Goal: Information Seeking & Learning: Learn about a topic

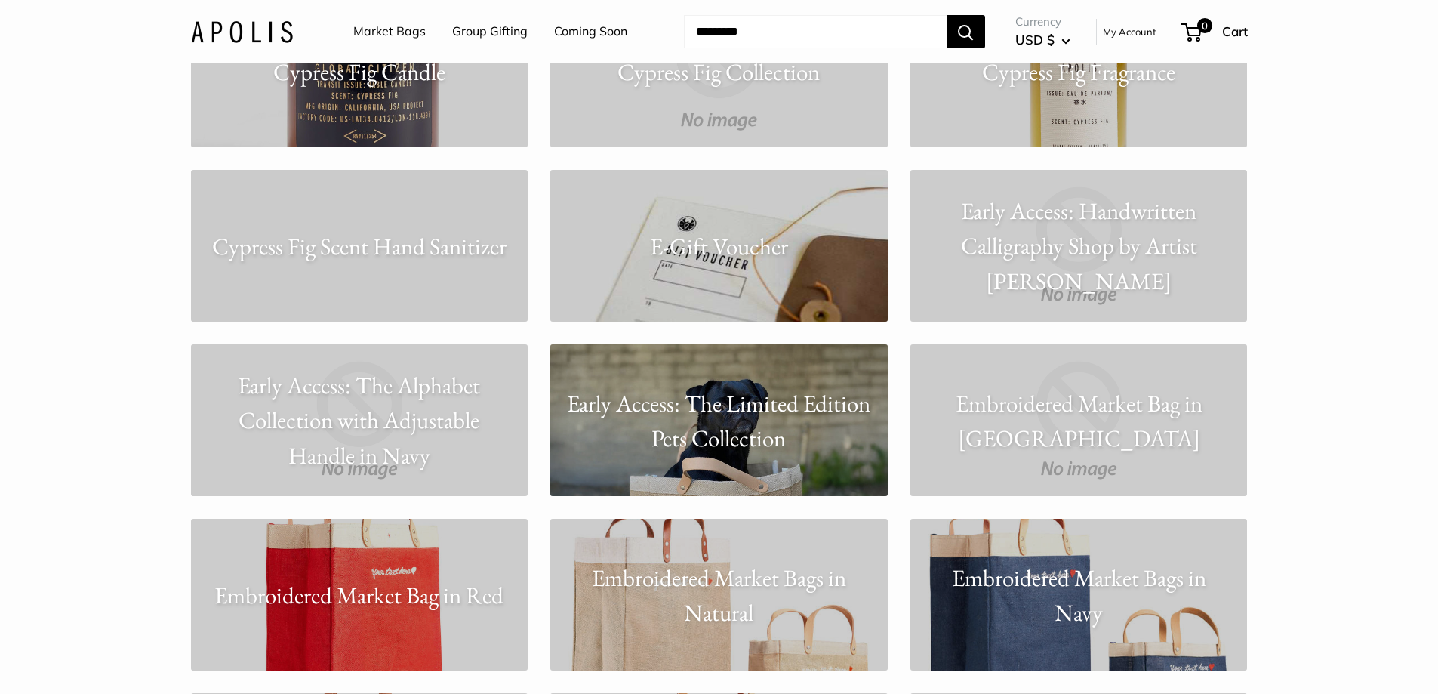
scroll to position [3473, 0]
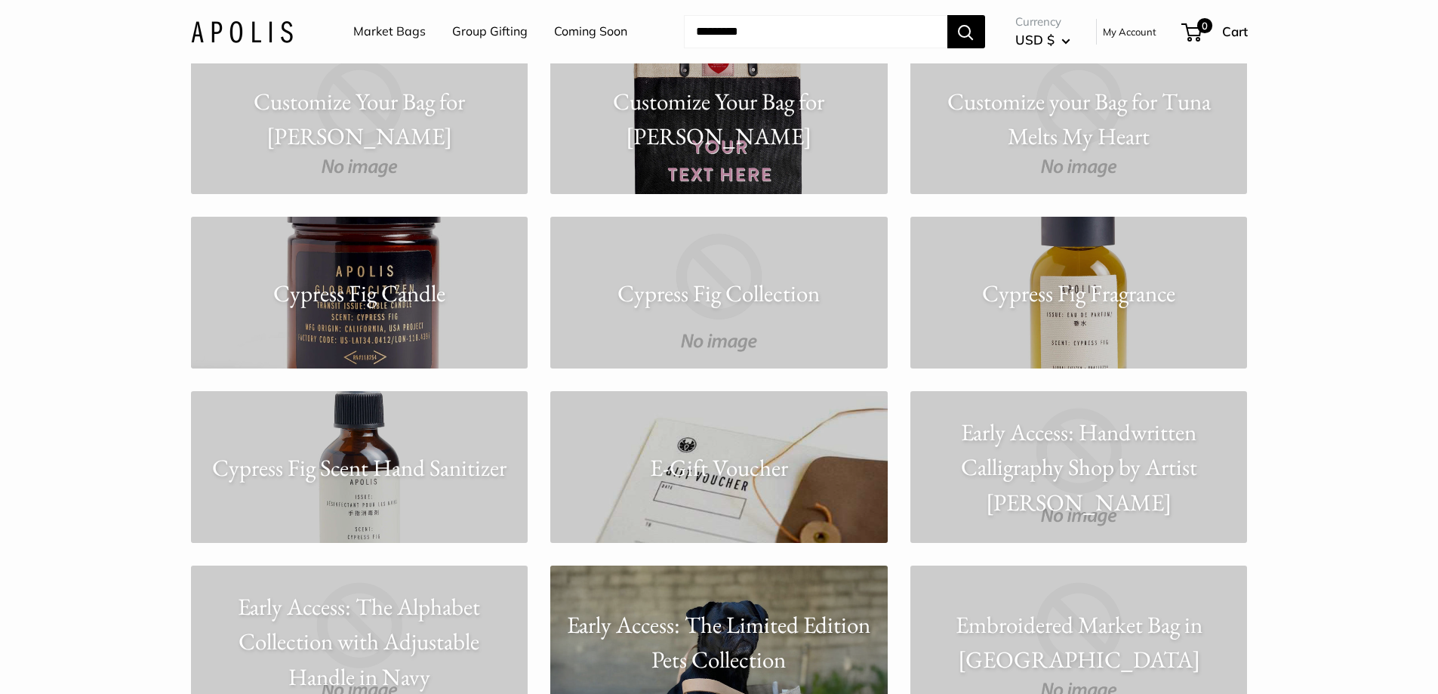
click at [957, 38] on button "Search" at bounding box center [967, 31] width 38 height 33
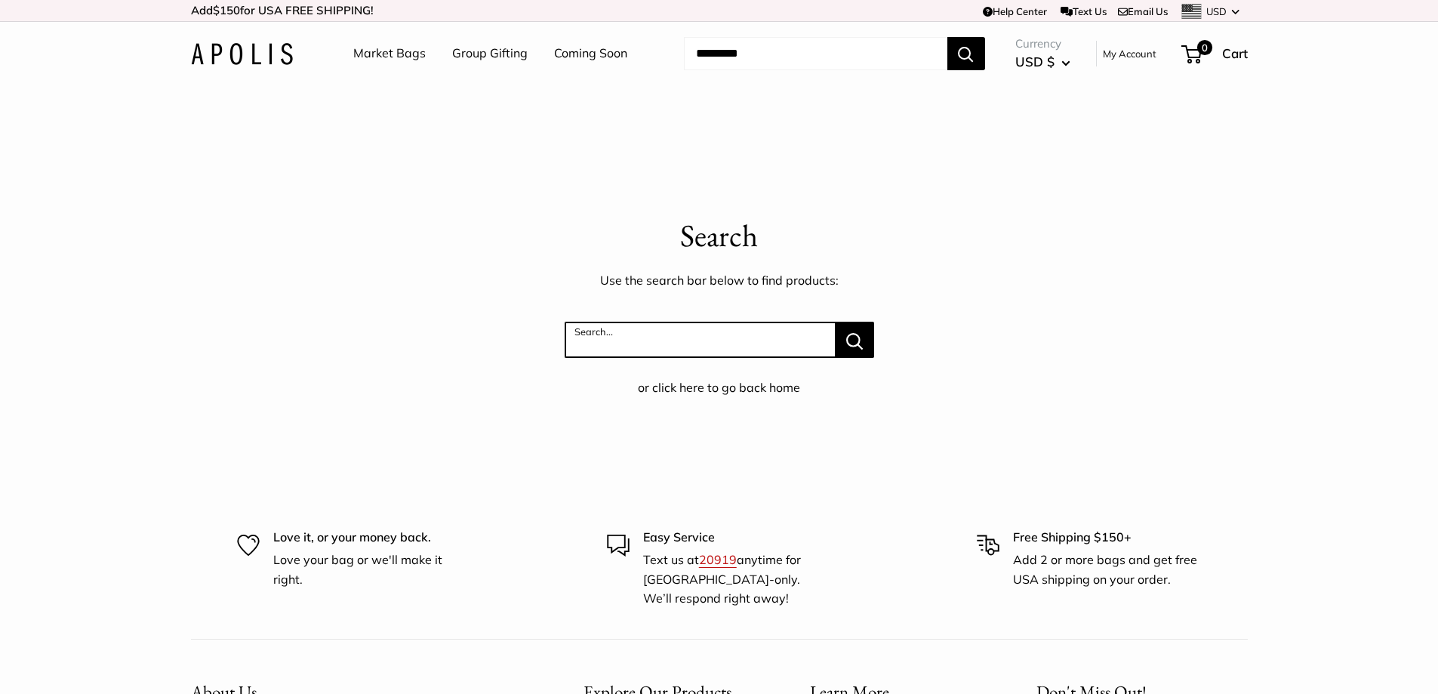
click at [606, 340] on input "Search..." at bounding box center [700, 340] width 271 height 36
type input "********"
click at [836, 322] on button "Search..." at bounding box center [855, 340] width 39 height 36
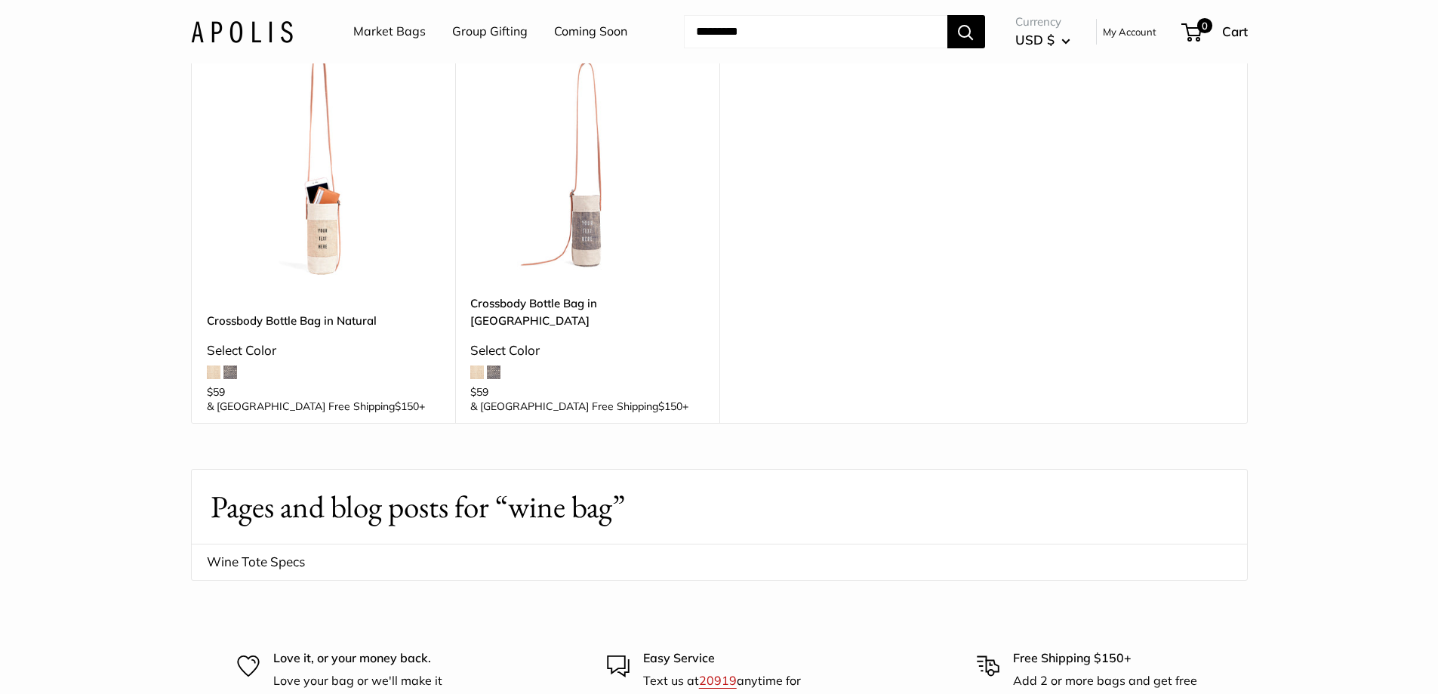
scroll to position [227, 0]
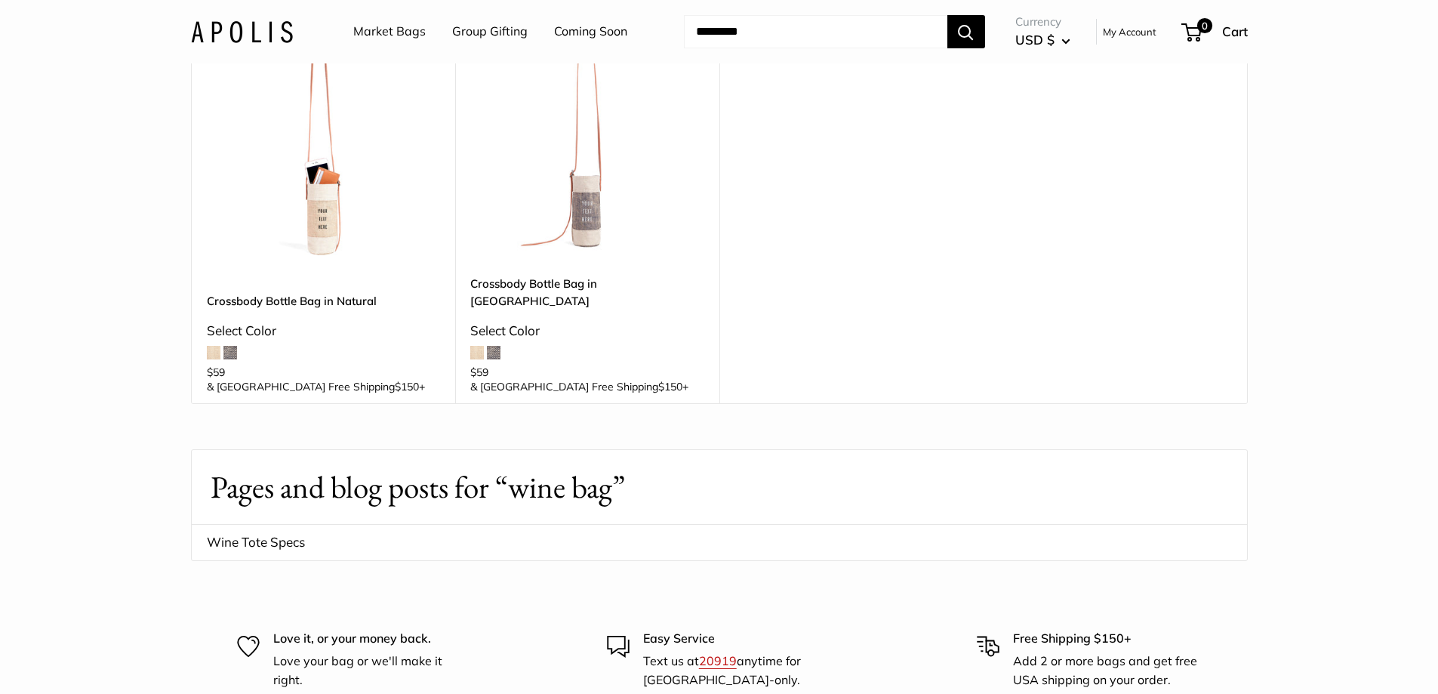
click at [0, 0] on img at bounding box center [0, 0] width 0 height 0
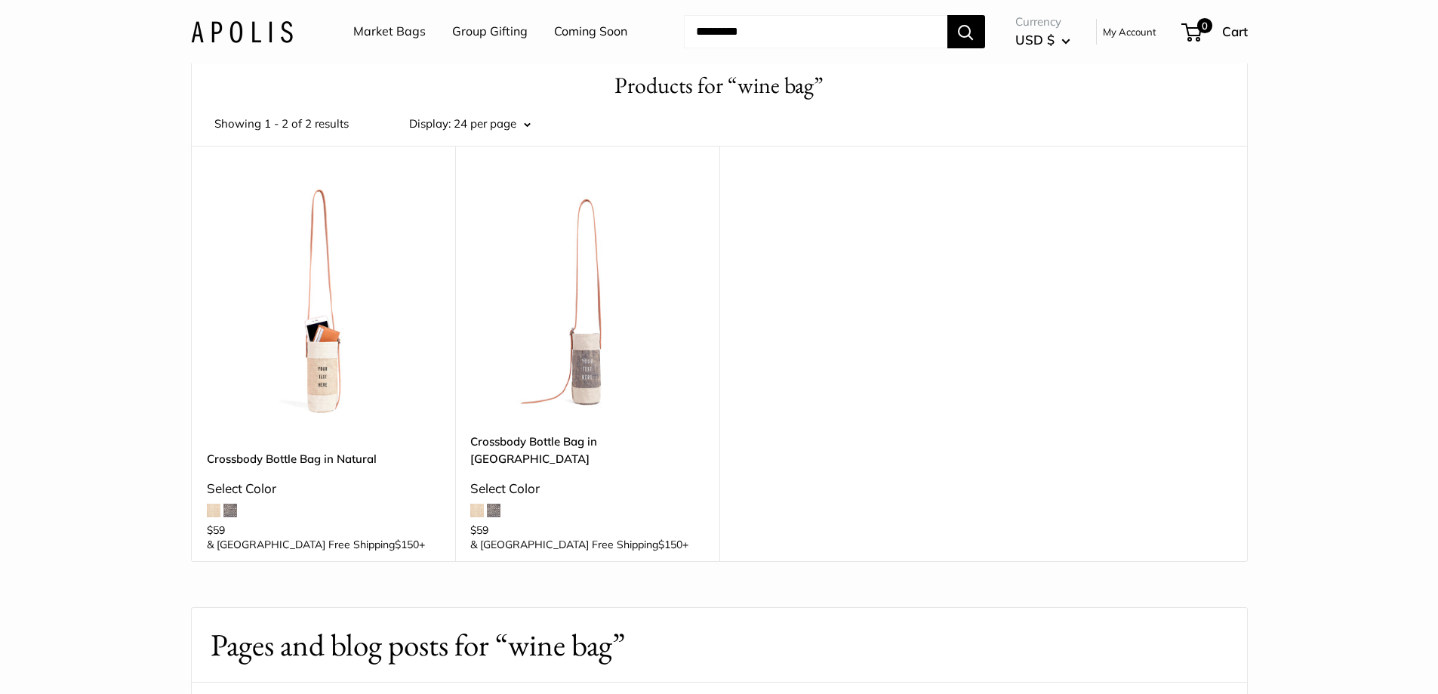
scroll to position [0, 0]
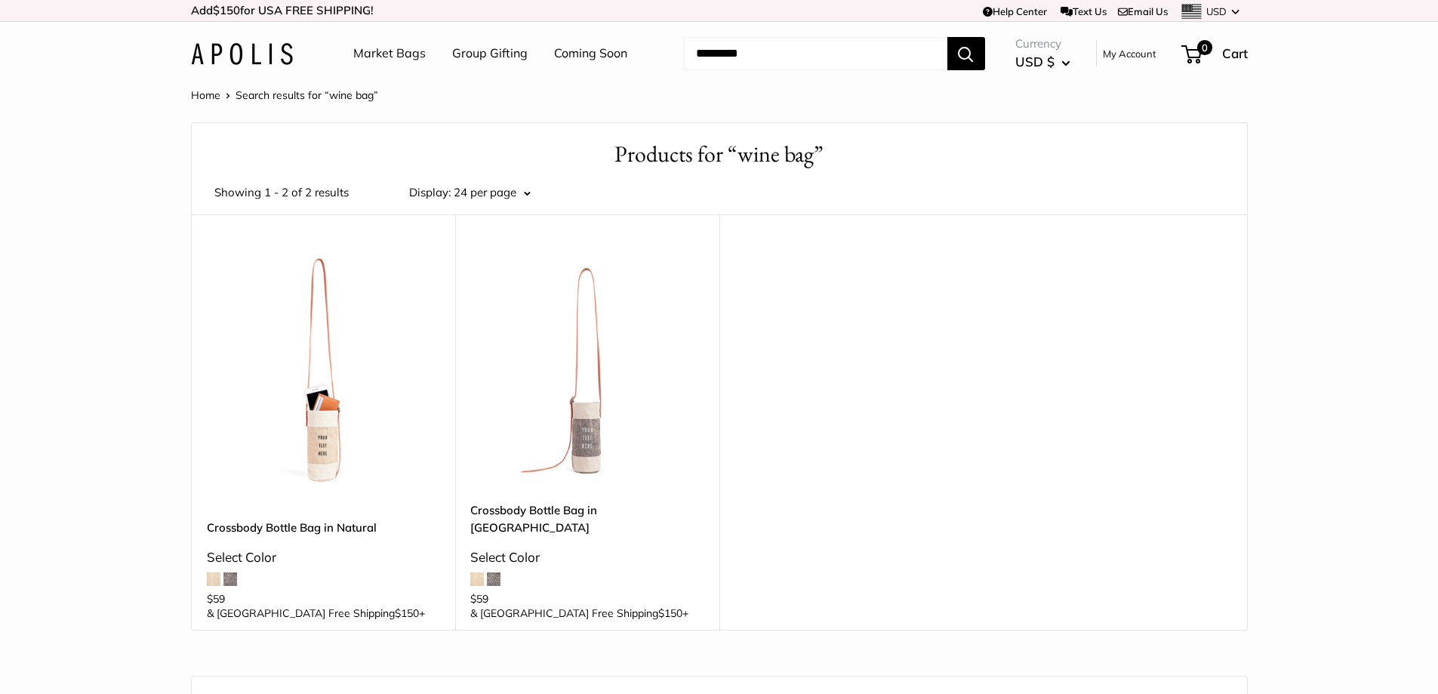
click at [498, 56] on link "Group Gifting" at bounding box center [490, 53] width 76 height 23
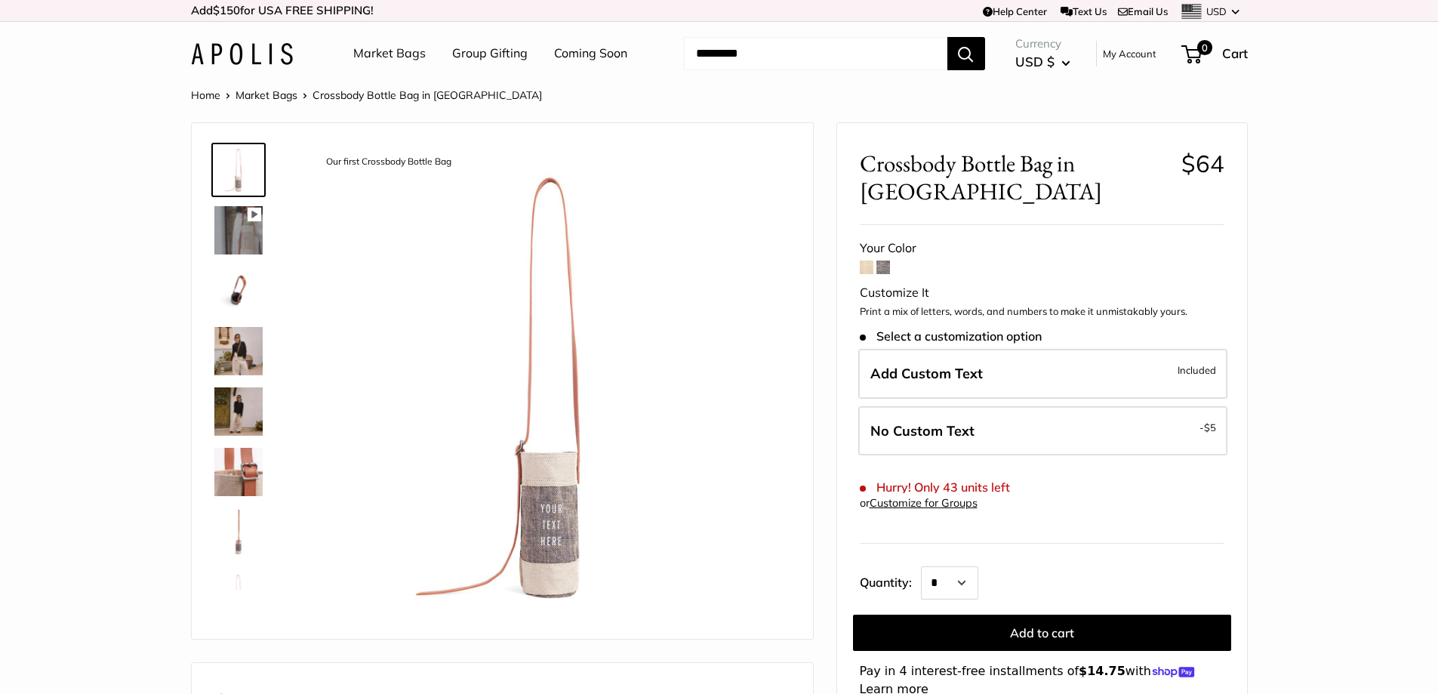
scroll to position [227, 0]
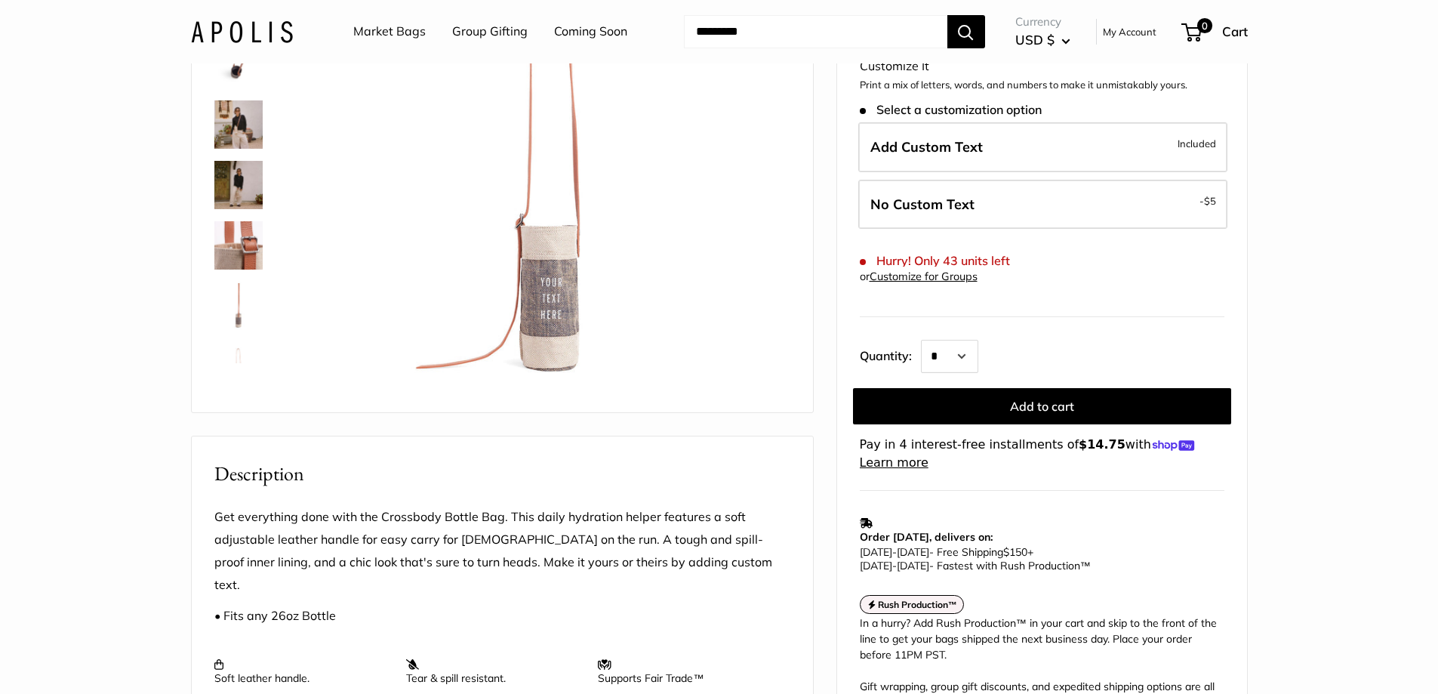
click at [248, 137] on img at bounding box center [238, 124] width 48 height 48
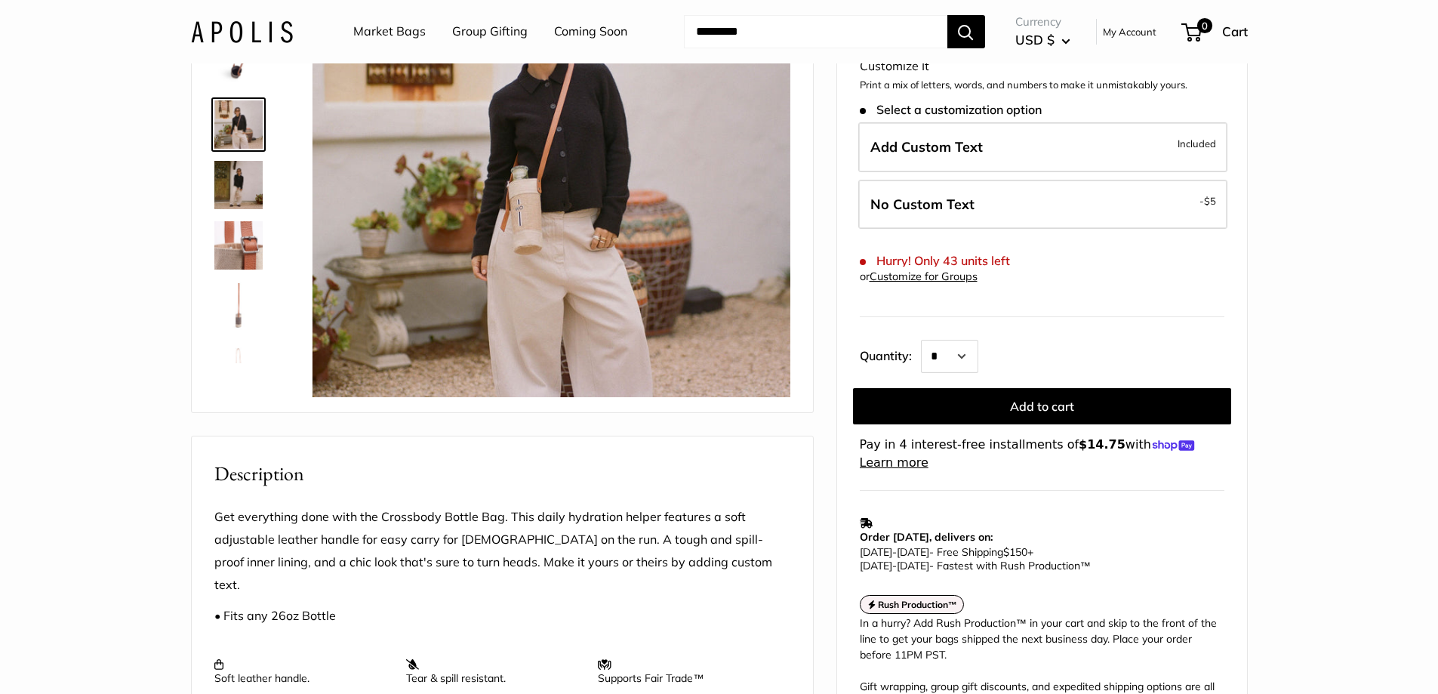
click at [234, 179] on img at bounding box center [238, 185] width 48 height 48
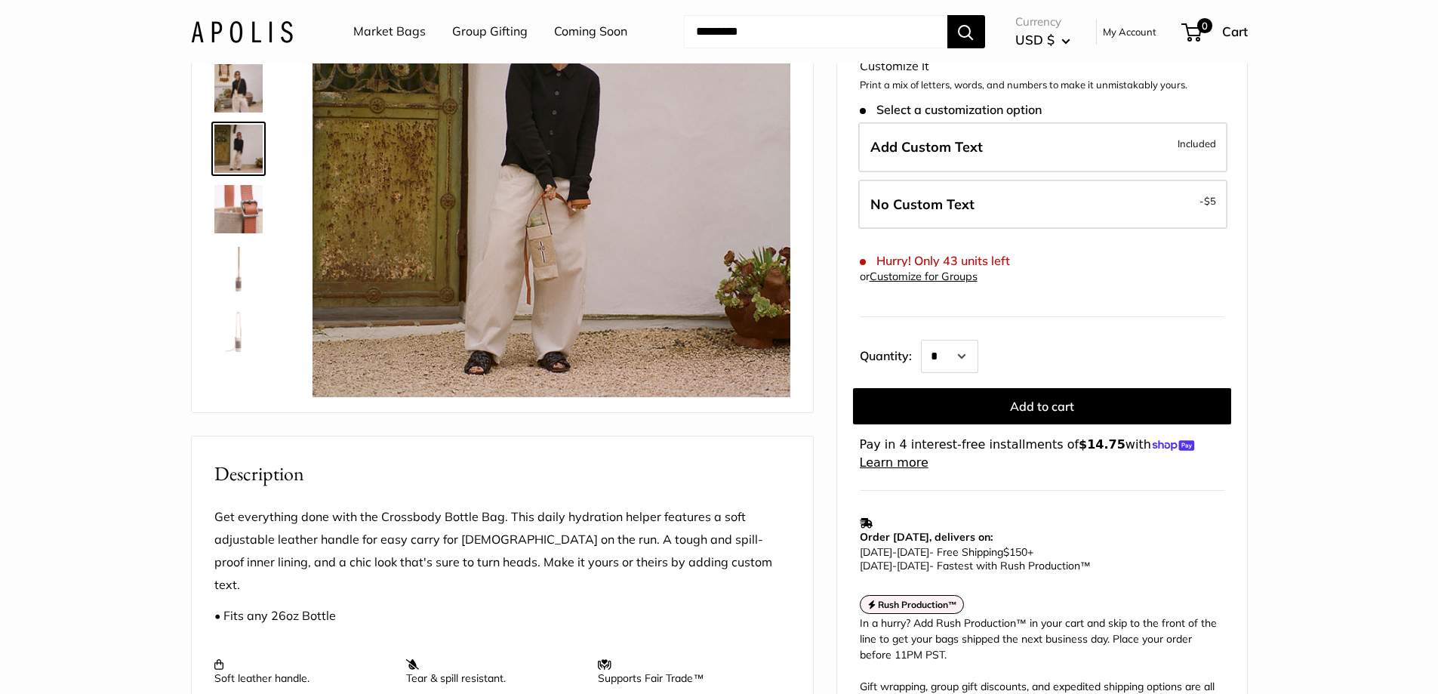
click at [230, 220] on img at bounding box center [238, 209] width 48 height 48
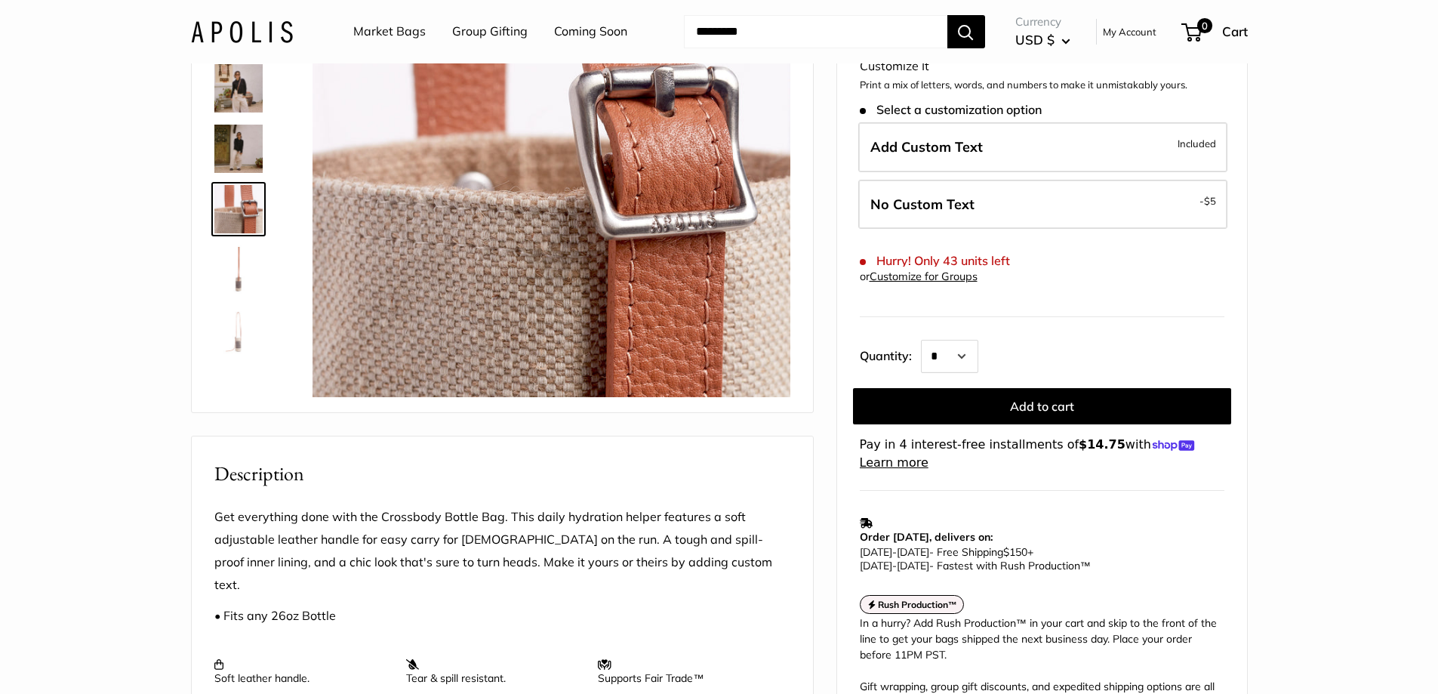
click at [233, 286] on img at bounding box center [238, 269] width 48 height 48
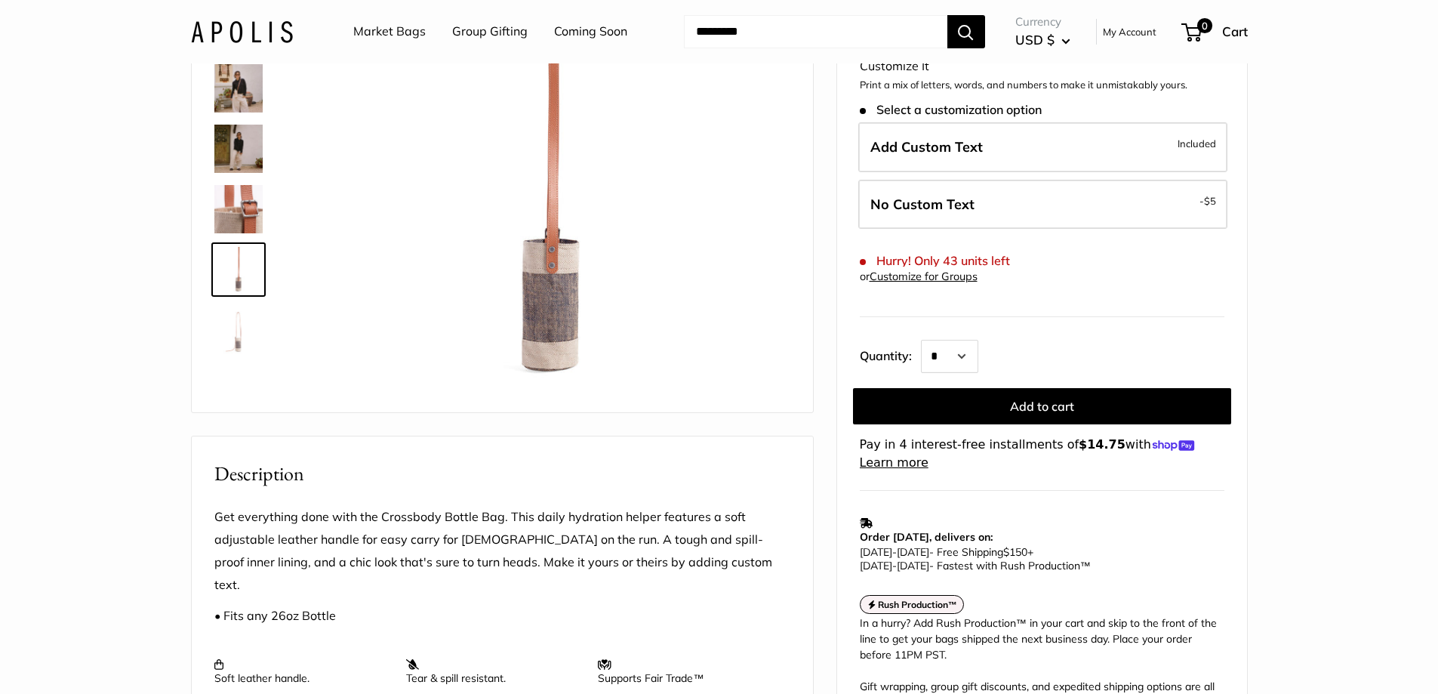
click at [228, 344] on img at bounding box center [238, 330] width 48 height 48
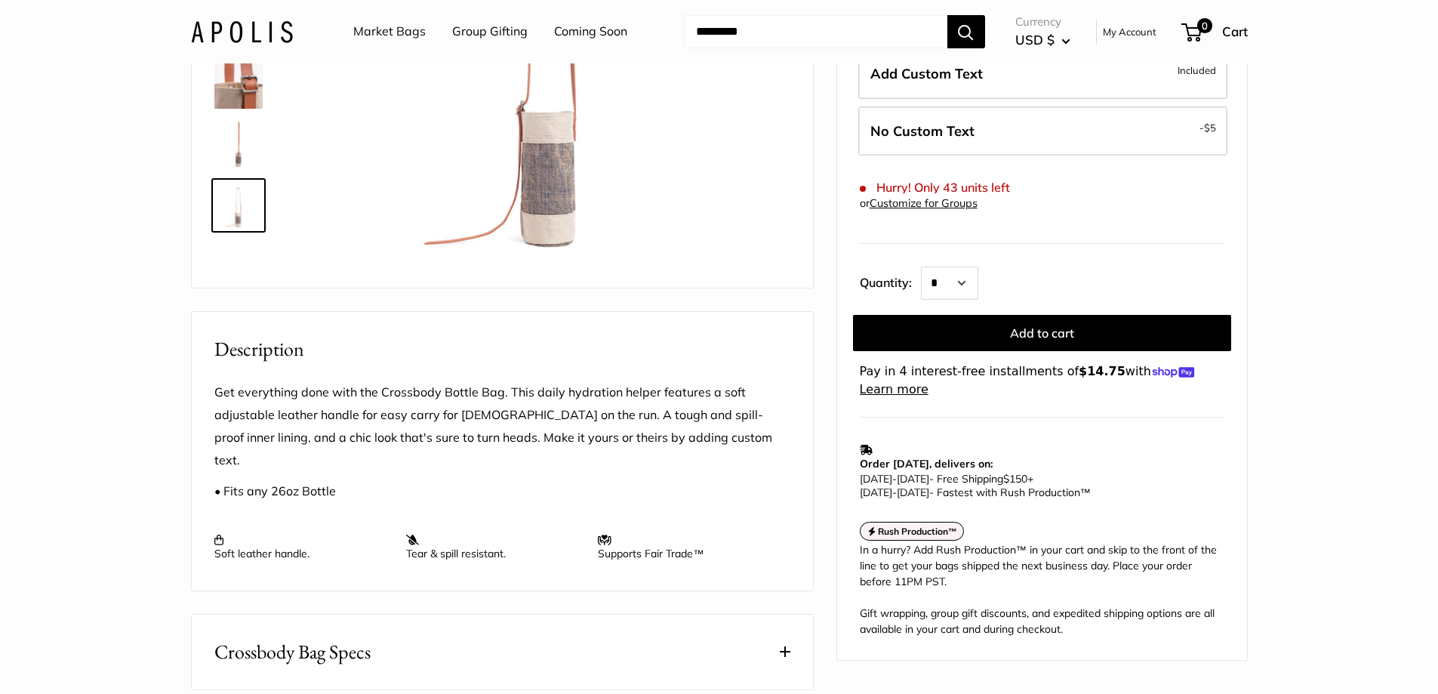
scroll to position [453, 0]
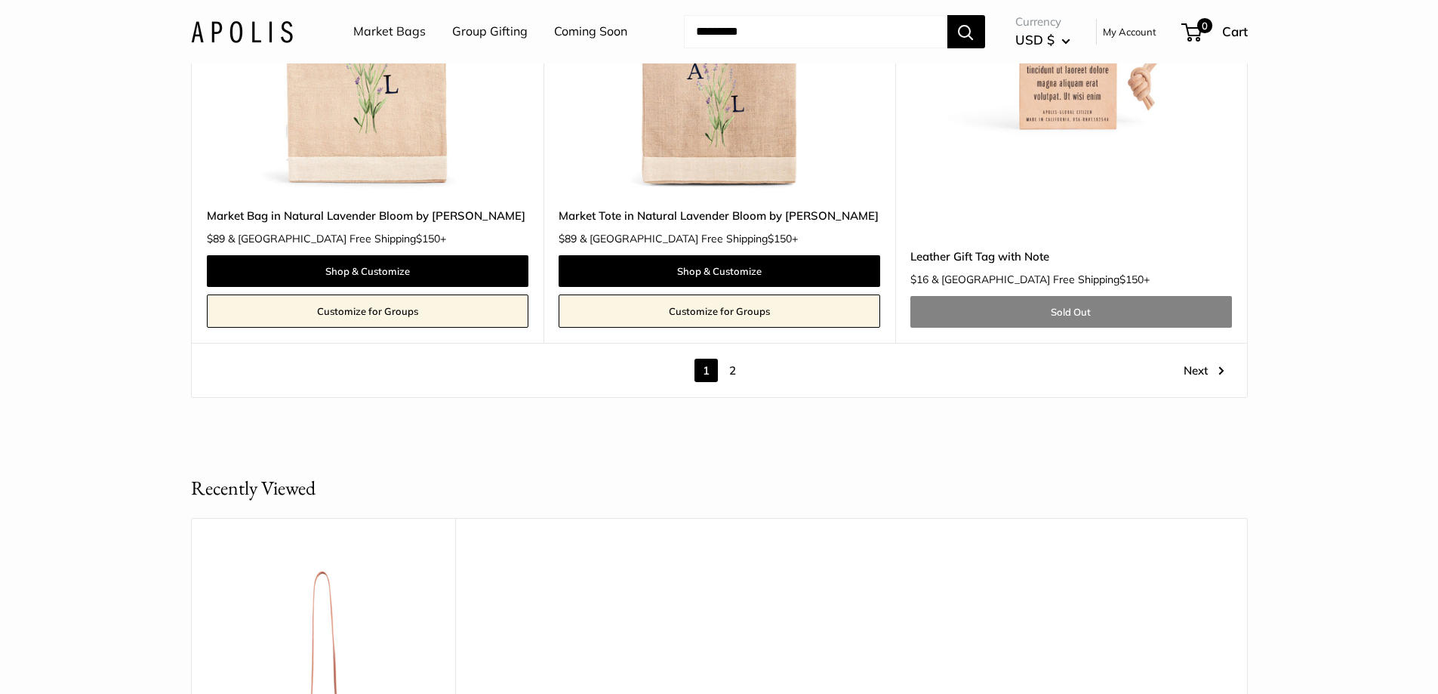
scroll to position [8381, 0]
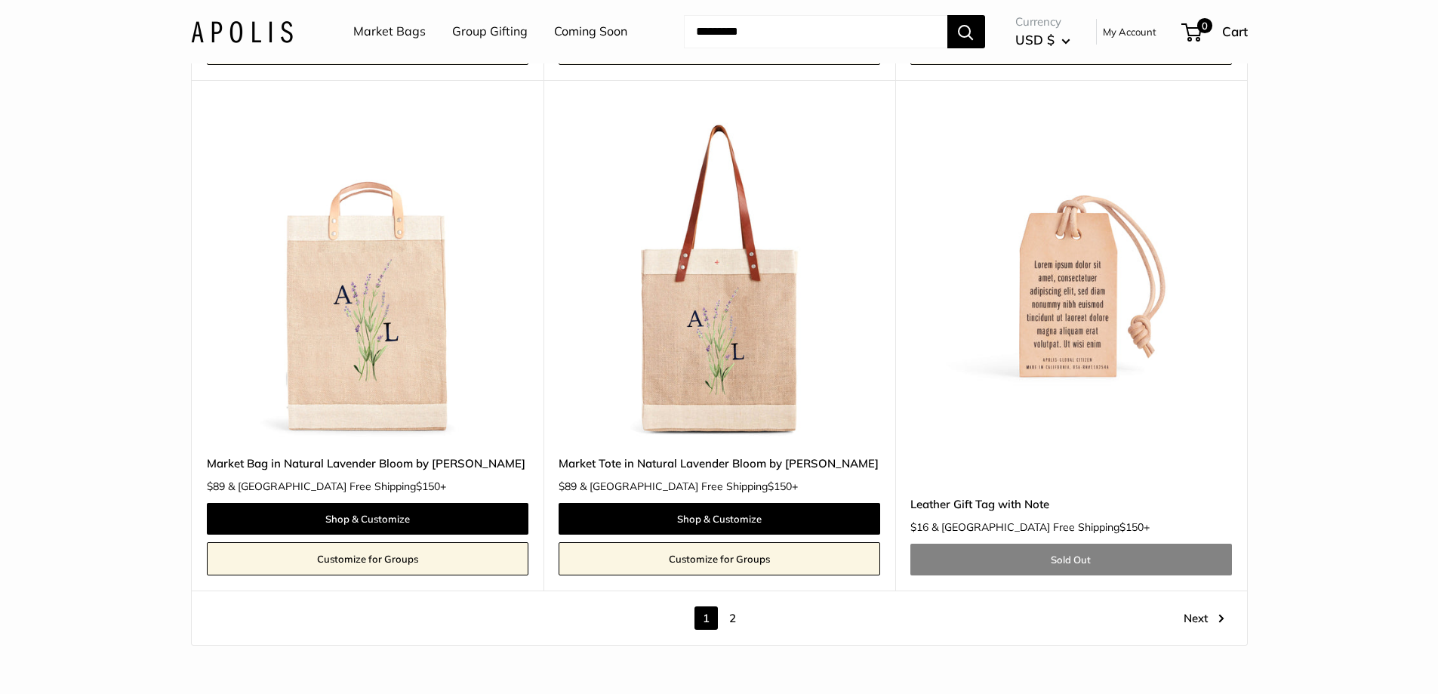
click at [735, 615] on link "2" at bounding box center [732, 617] width 23 height 23
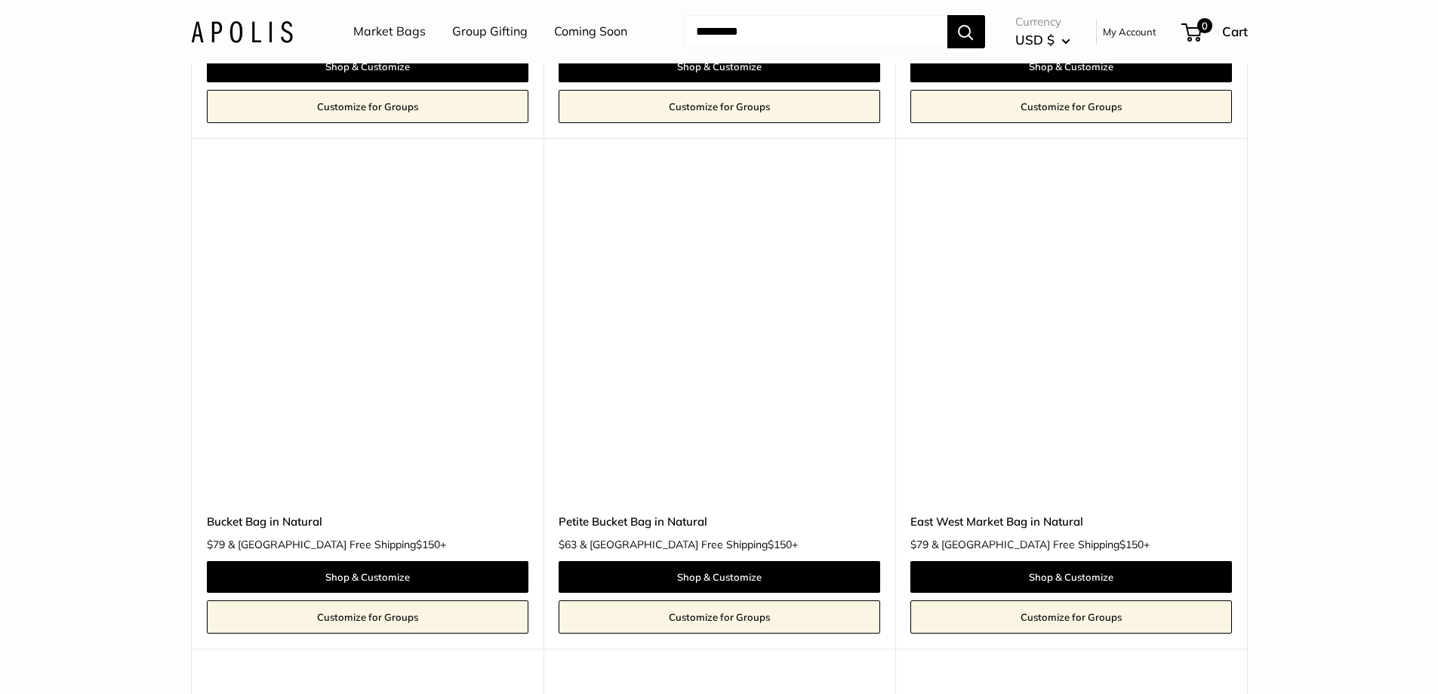
scroll to position [2985, 0]
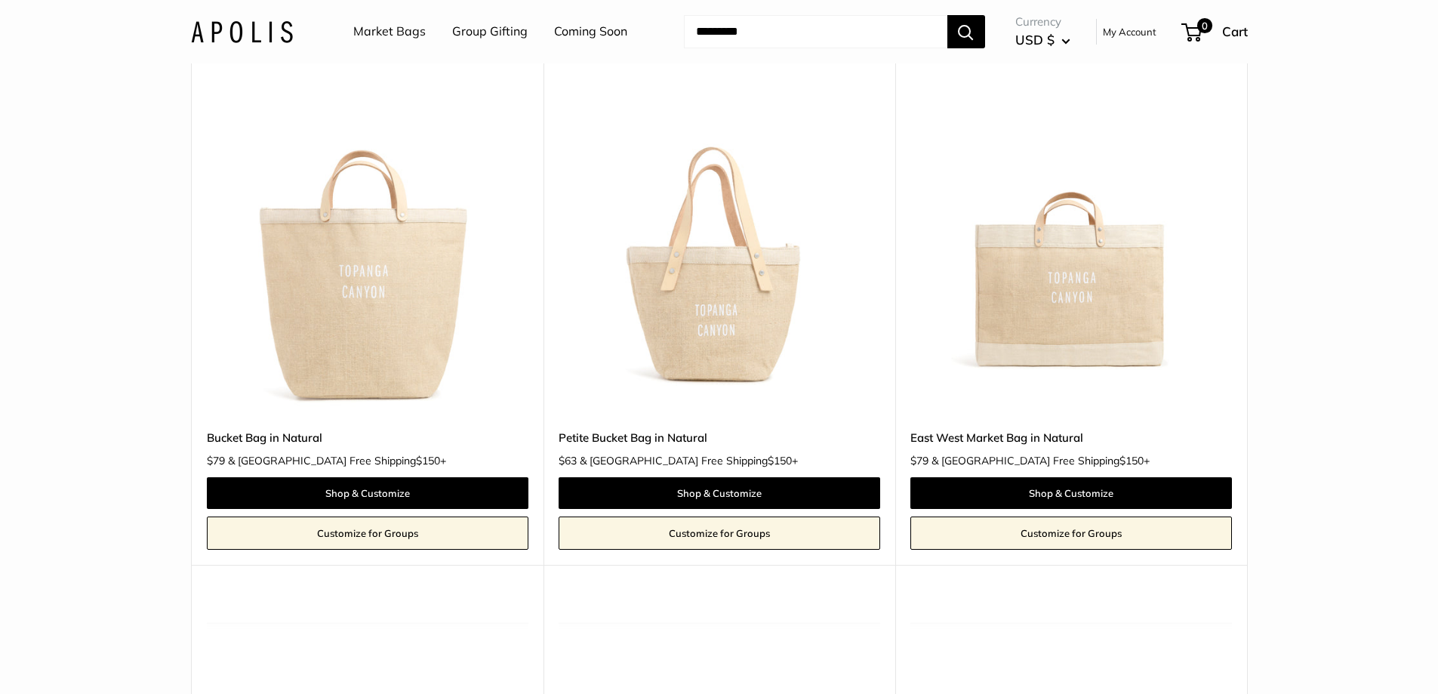
click at [0, 0] on img at bounding box center [0, 0] width 0 height 0
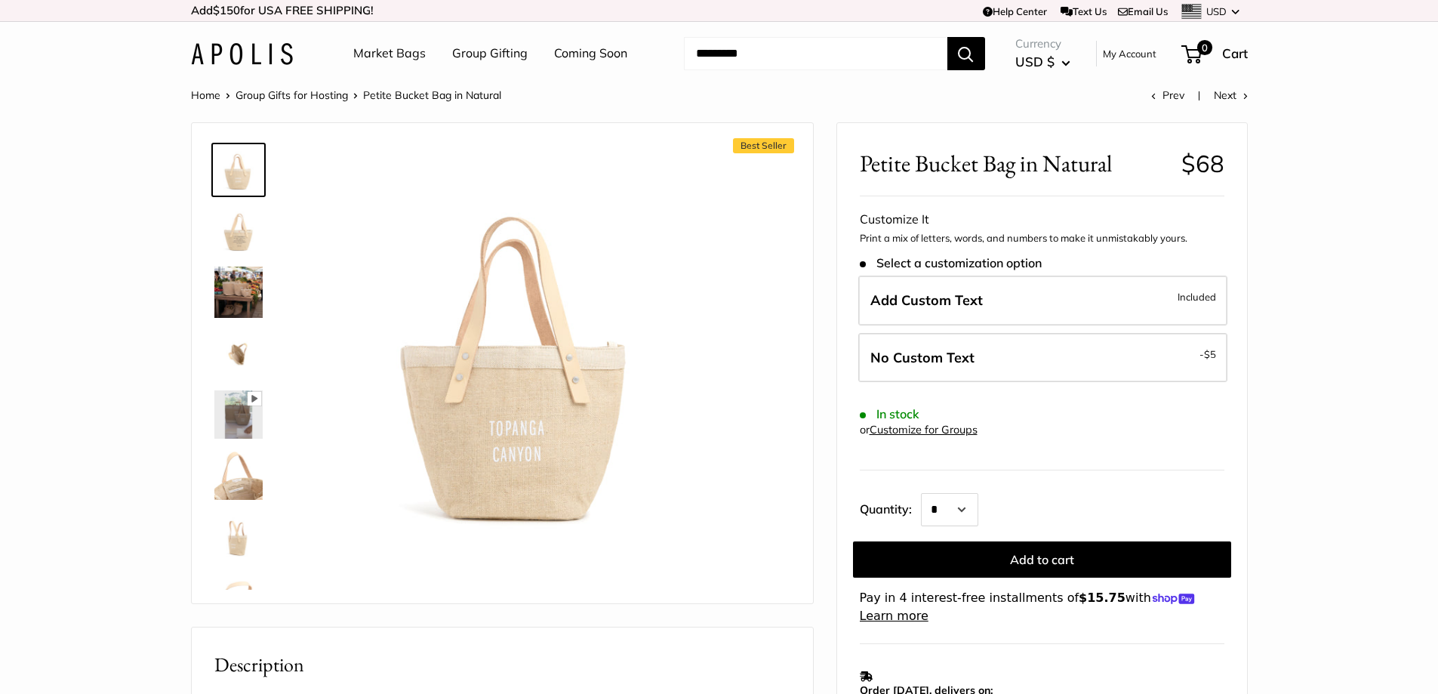
click at [385, 55] on link "Market Bags" at bounding box center [389, 53] width 72 height 23
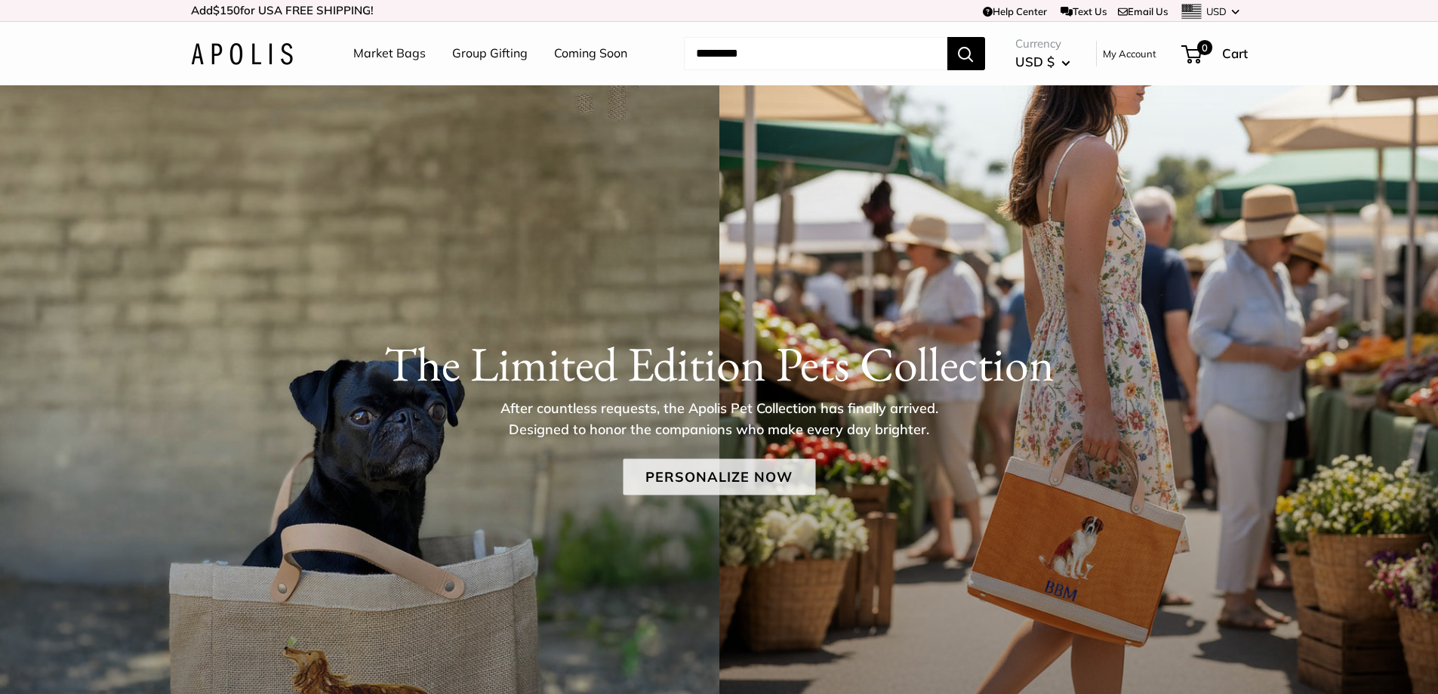
click at [717, 476] on link "Personalize Now" at bounding box center [719, 476] width 193 height 36
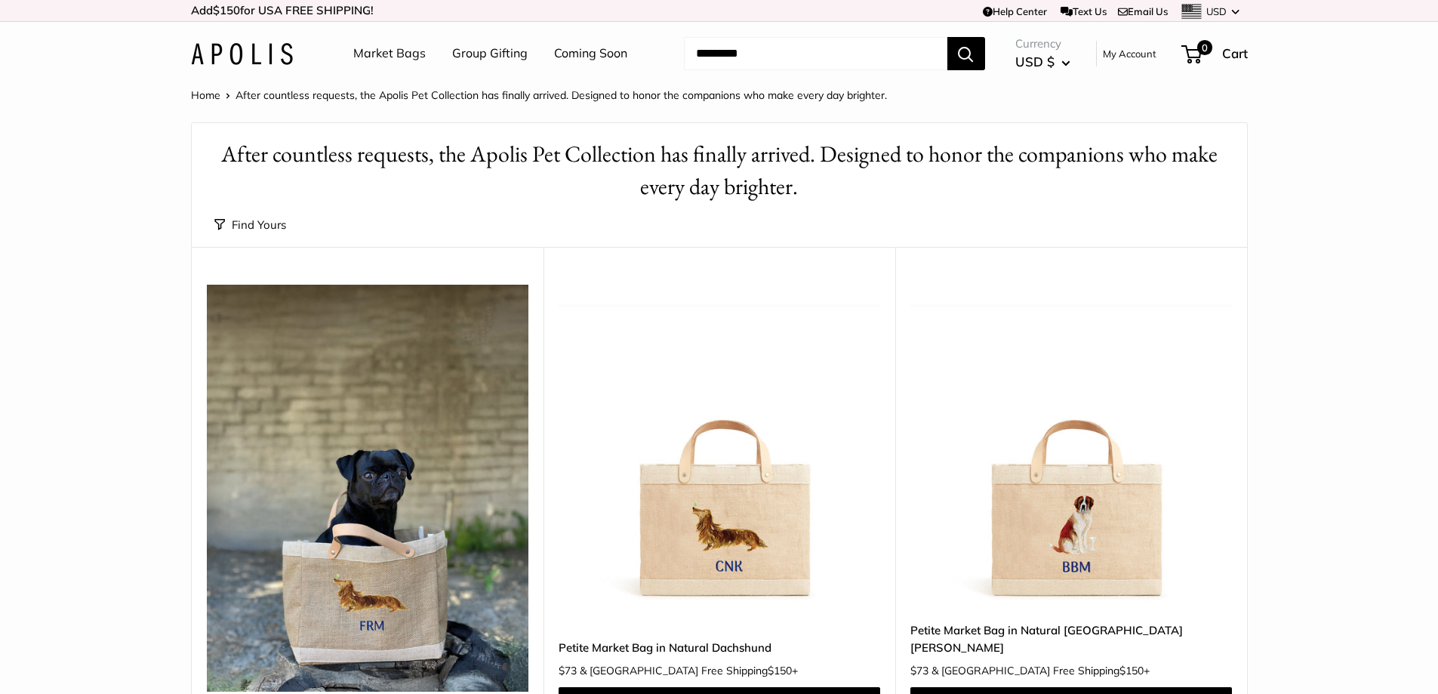
click at [598, 48] on link "Coming Soon" at bounding box center [590, 53] width 73 height 23
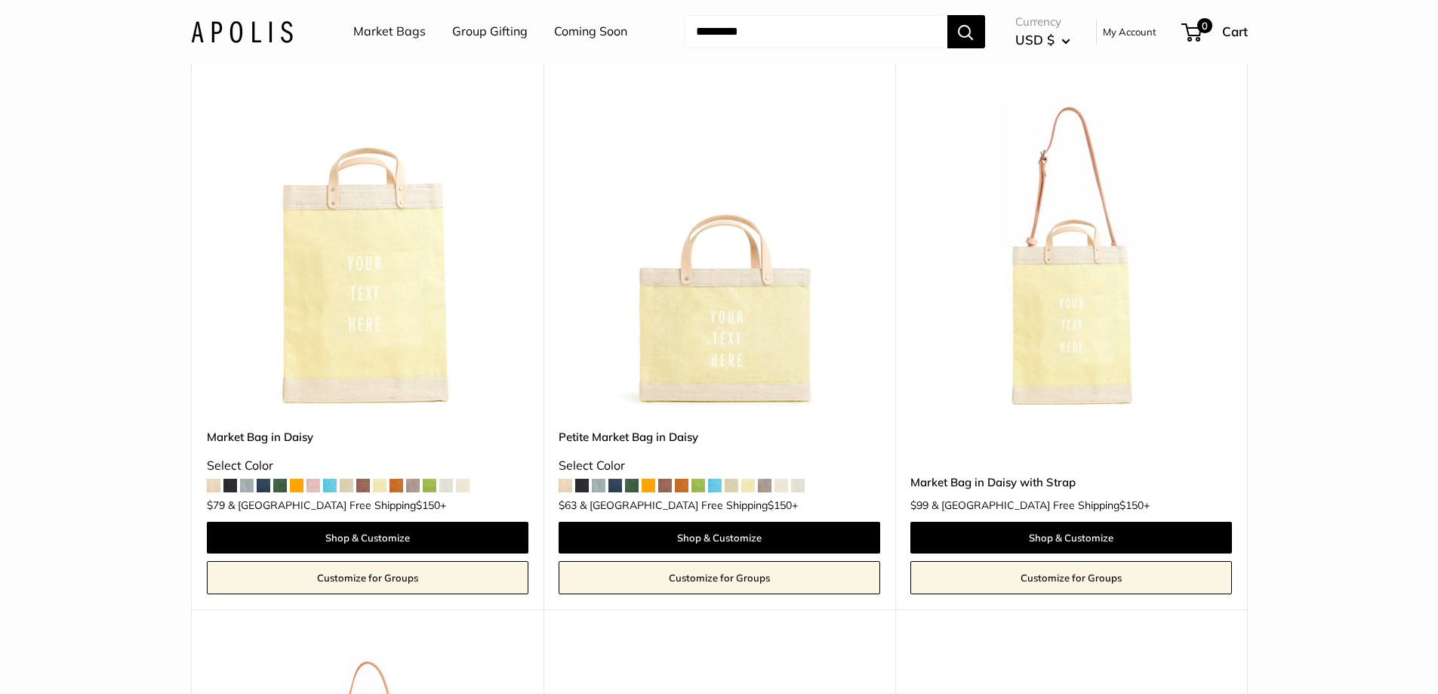
scroll to position [3096, 0]
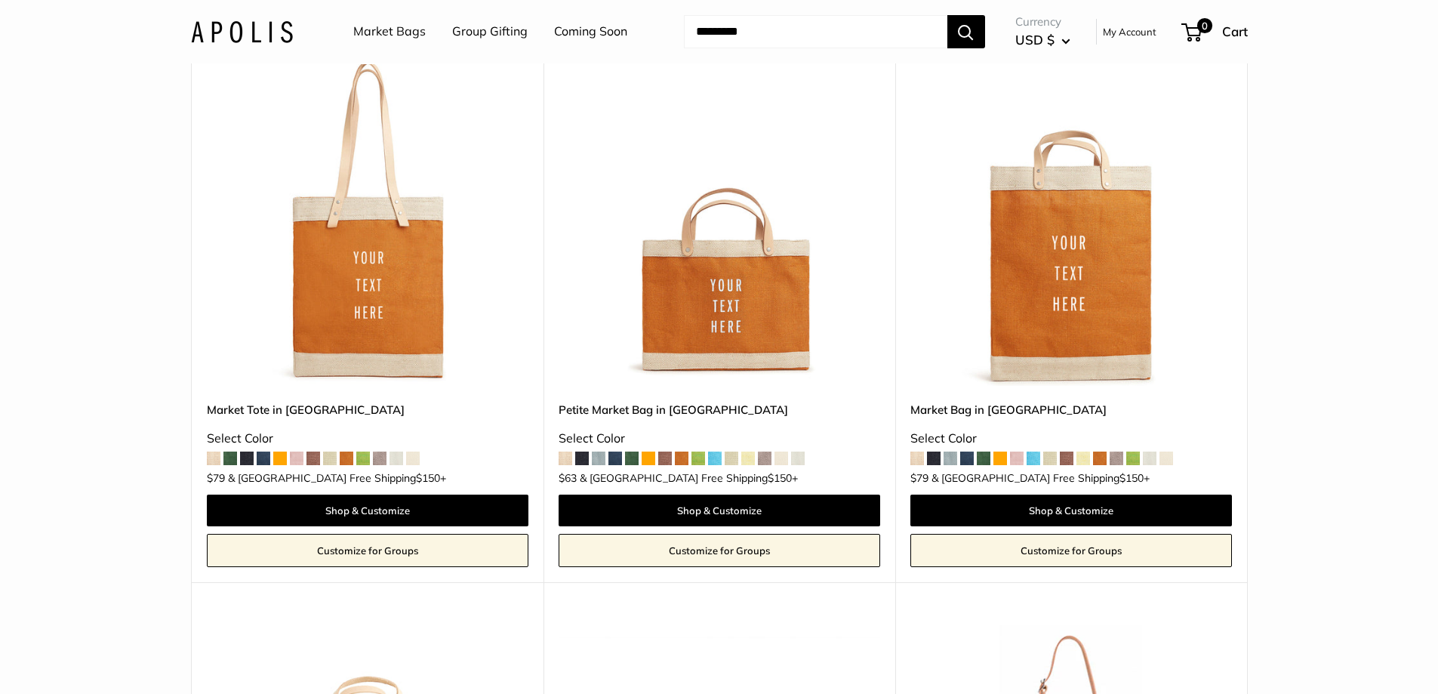
click at [0, 0] on img at bounding box center [0, 0] width 0 height 0
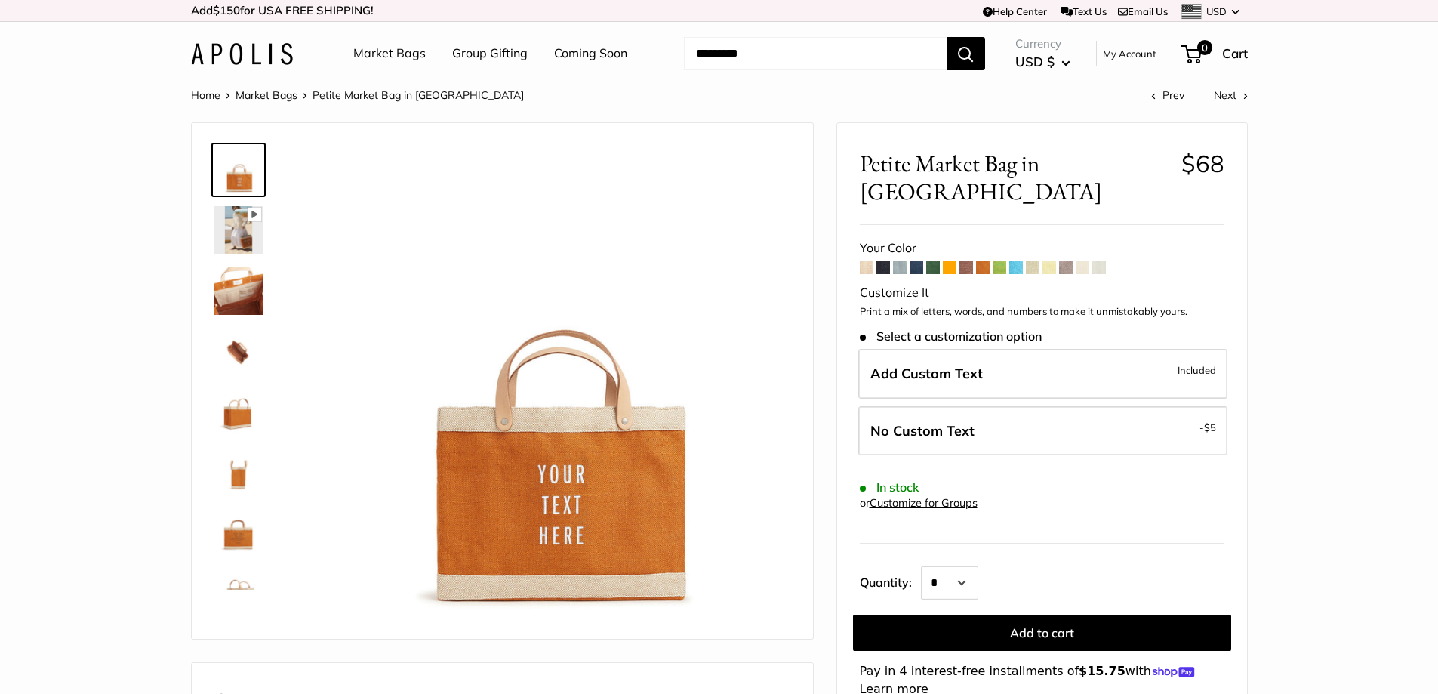
click at [230, 239] on img at bounding box center [238, 230] width 48 height 48
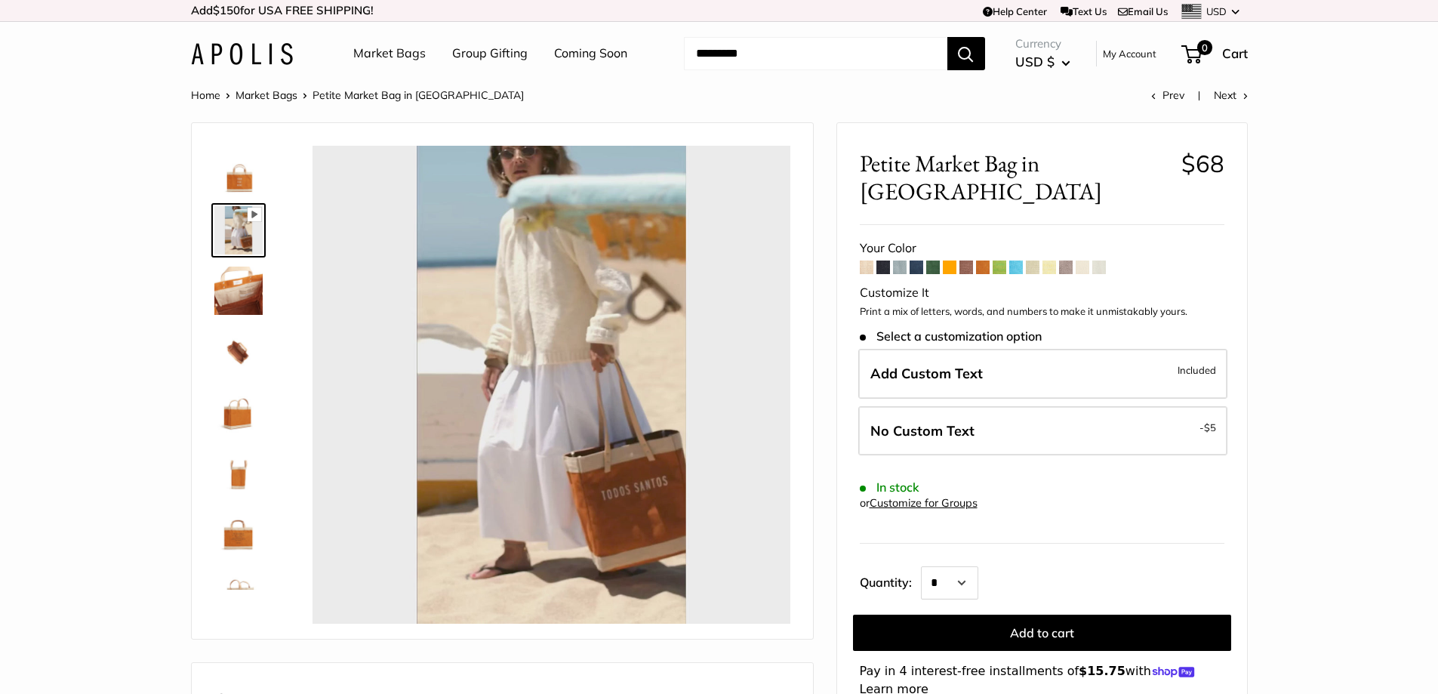
click at [230, 299] on img at bounding box center [238, 291] width 48 height 48
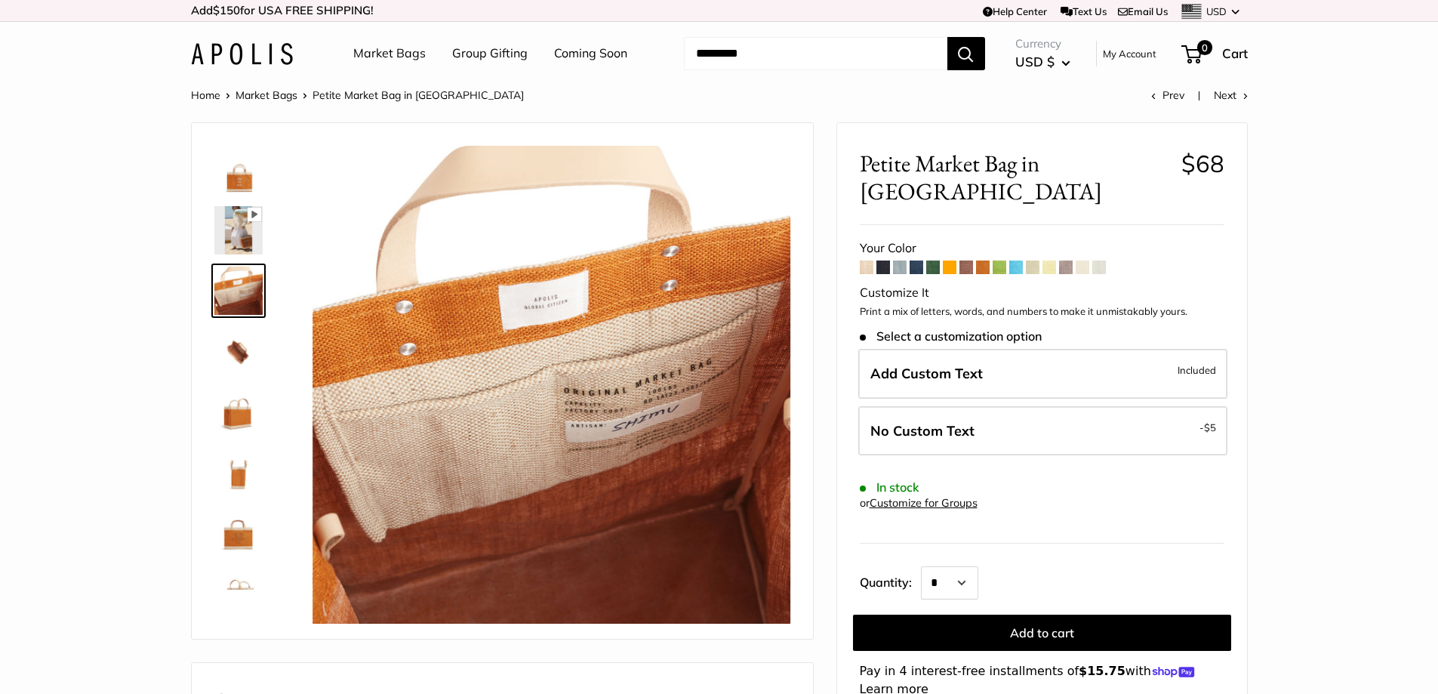
type input "***"
click at [224, 363] on img at bounding box center [238, 351] width 48 height 48
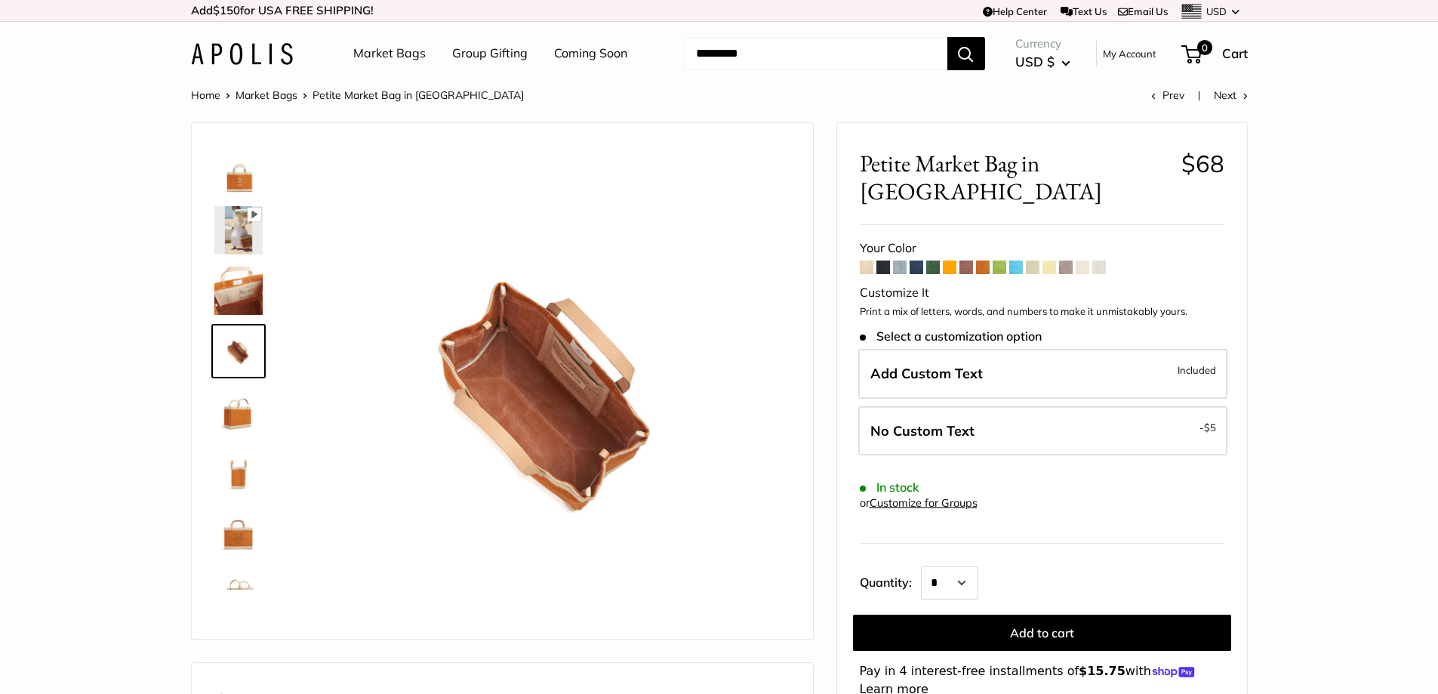
click at [230, 401] on img at bounding box center [238, 411] width 48 height 48
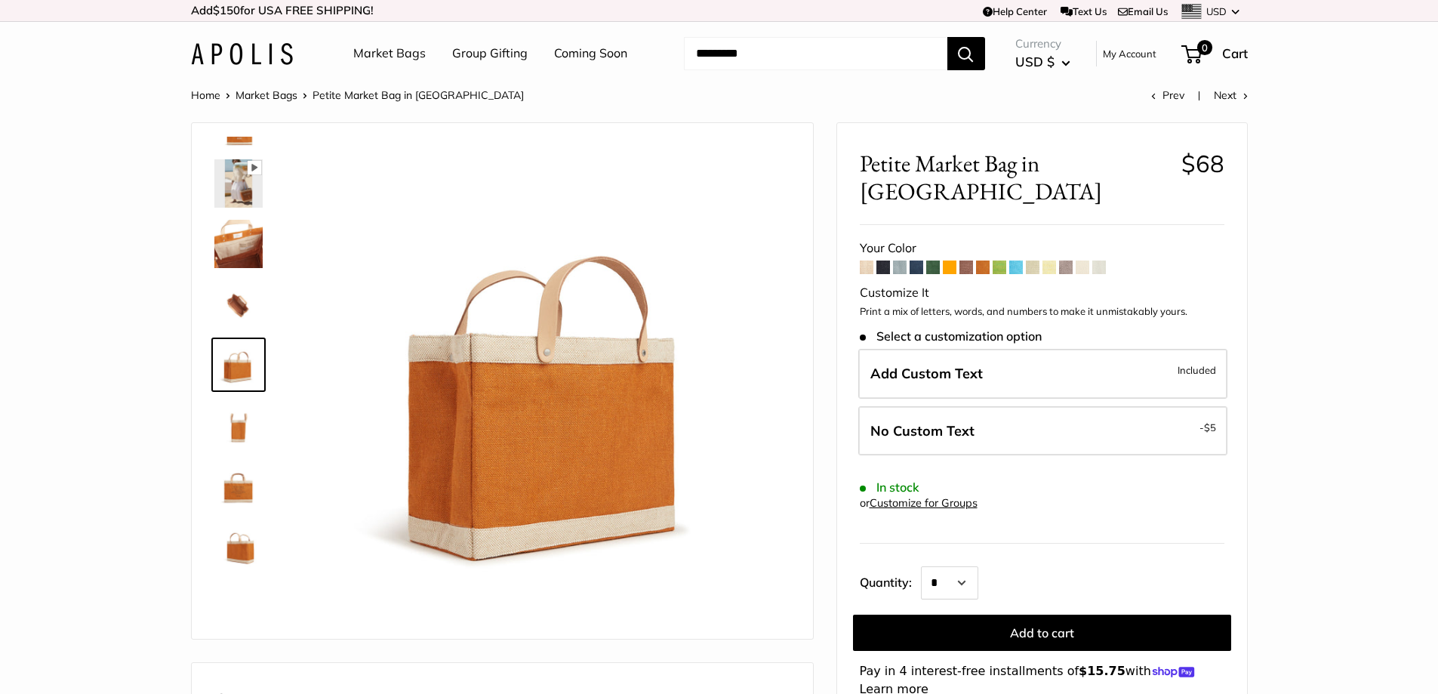
click at [236, 458] on link at bounding box center [238, 485] width 54 height 54
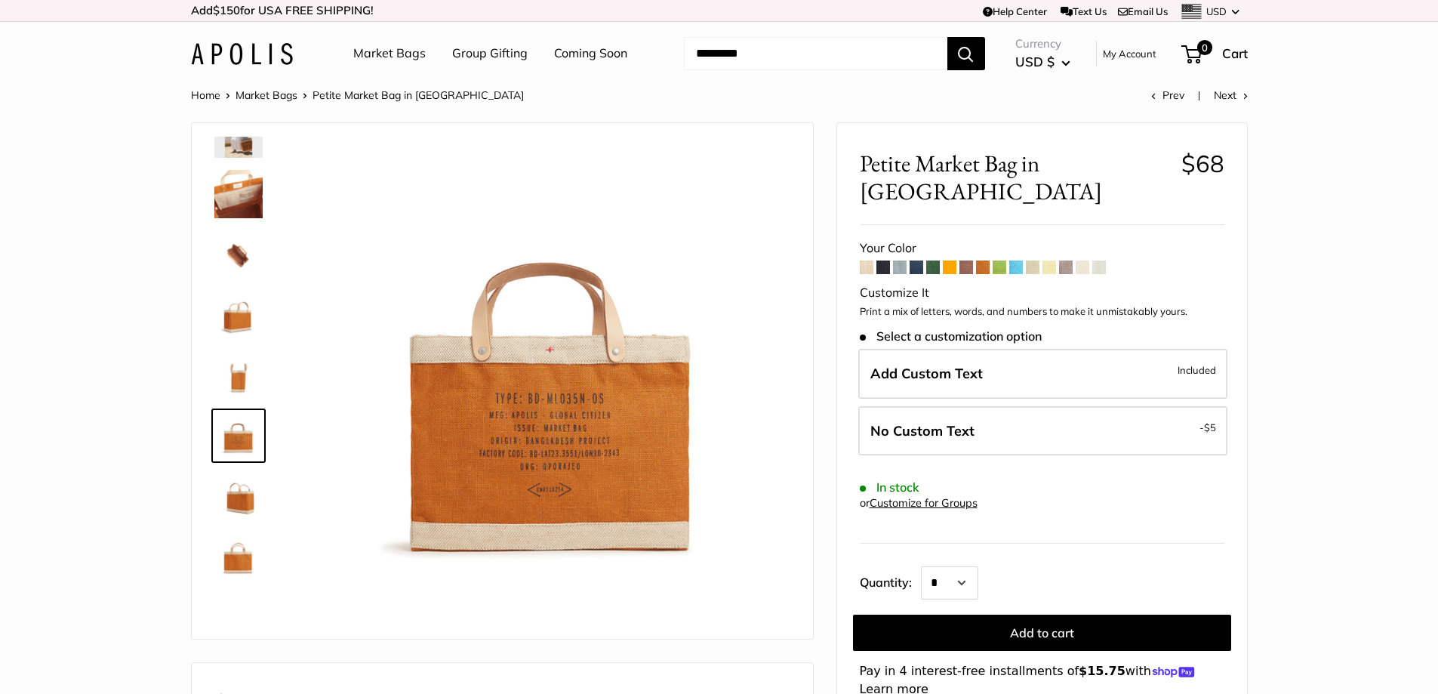
click at [881, 260] on span at bounding box center [884, 267] width 14 height 14
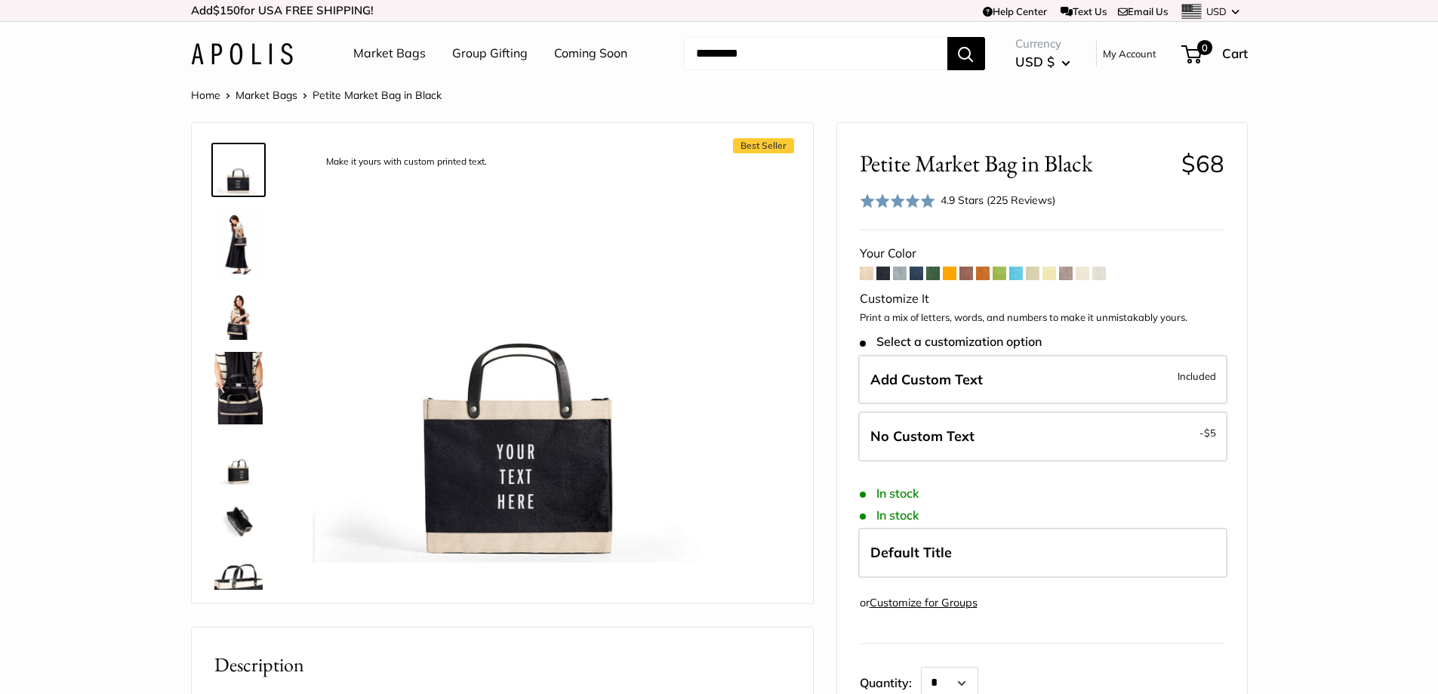
click at [914, 272] on span at bounding box center [917, 274] width 14 height 14
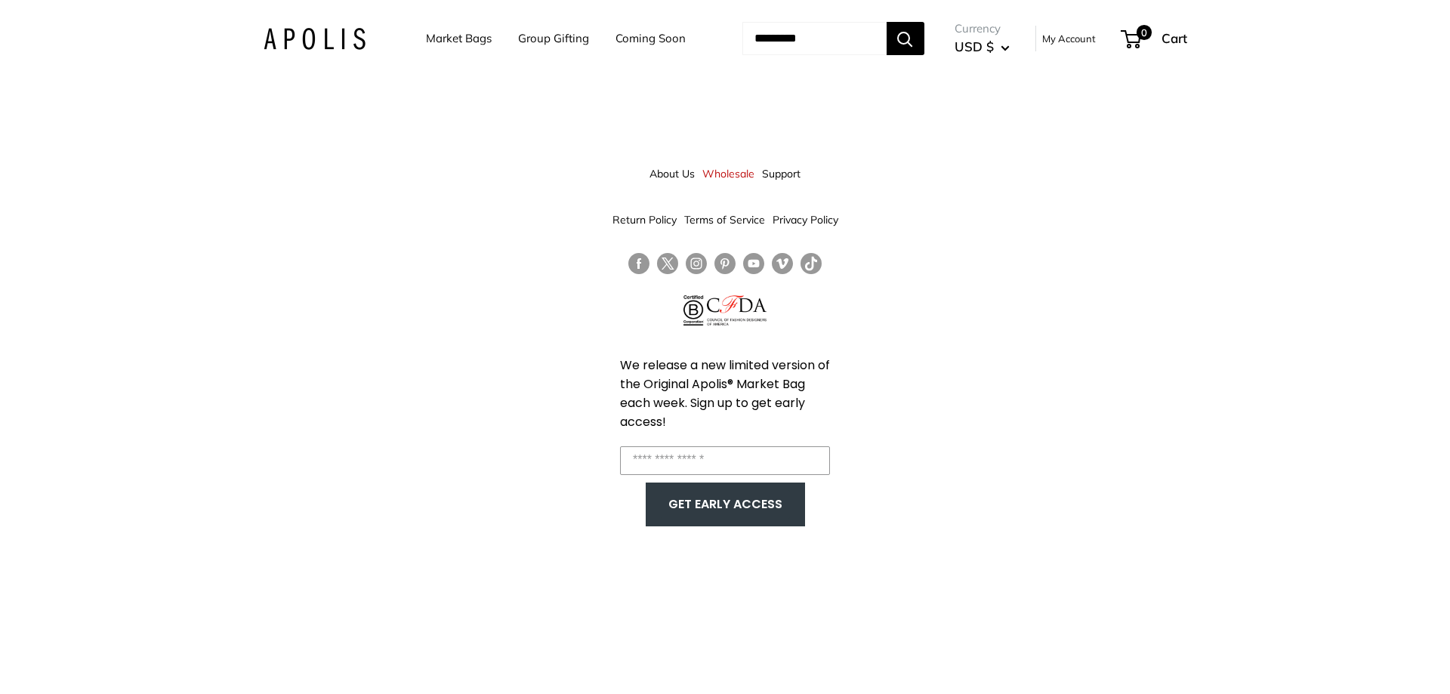
click at [731, 173] on link "Wholesale" at bounding box center [728, 173] width 52 height 27
